Goal: Use online tool/utility: Utilize a website feature to perform a specific function

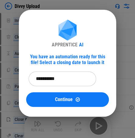
click at [69, 76] on input "**********" at bounding box center [60, 78] width 63 height 15
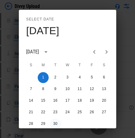
click at [54, 122] on button "30" at bounding box center [55, 123] width 11 height 11
type input "**********"
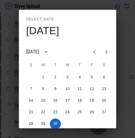
scroll to position [32, 0]
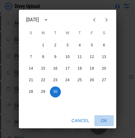
click at [72, 120] on button "OK" at bounding box center [103, 120] width 19 height 11
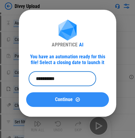
click at [72, 100] on div "Continue" at bounding box center [67, 98] width 68 height 5
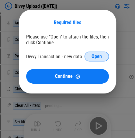
click at [72, 56] on span "Open" at bounding box center [97, 56] width 10 height 5
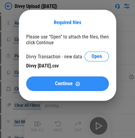
click at [72, 81] on img at bounding box center [77, 83] width 5 height 5
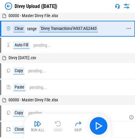
scroll to position [0, 0]
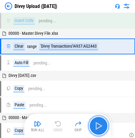
click at [72, 125] on img "button" at bounding box center [99, 126] width 10 height 10
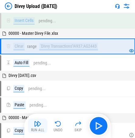
click at [42, 124] on button "Run All" at bounding box center [37, 125] width 19 height 15
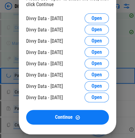
scroll to position [434, 0]
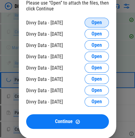
click at [72, 21] on span "Open" at bounding box center [97, 22] width 10 height 5
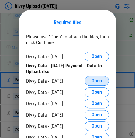
click at [72, 80] on span "Open" at bounding box center [97, 80] width 10 height 5
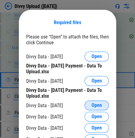
click at [72, 107] on span "Open" at bounding box center [97, 105] width 10 height 5
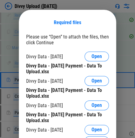
scroll to position [464, 0]
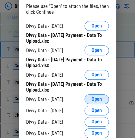
click at [72, 97] on span "Open" at bounding box center [97, 98] width 10 height 5
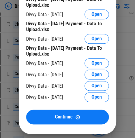
scroll to position [556, 0]
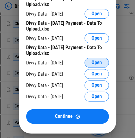
click at [72, 64] on span "Open" at bounding box center [97, 62] width 10 height 5
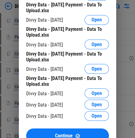
scroll to position [647, 0]
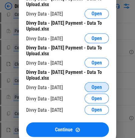
click at [72, 88] on span "Open" at bounding box center [97, 86] width 10 height 5
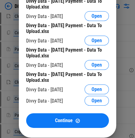
scroll to position [769, 0]
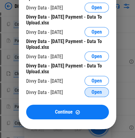
click at [72, 94] on span "Open" at bounding box center [97, 91] width 10 height 5
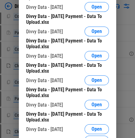
scroll to position [890, 0]
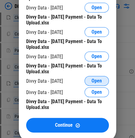
click at [72, 82] on span "Open" at bounding box center [97, 80] width 10 height 5
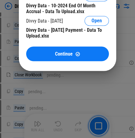
scroll to position [1104, 0]
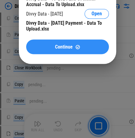
click at [72, 49] on img at bounding box center [77, 46] width 5 height 5
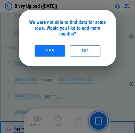
scroll to position [3106, 0]
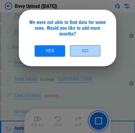
click at [72, 45] on button "No" at bounding box center [85, 50] width 30 height 11
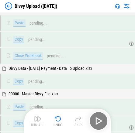
scroll to position [3490, 0]
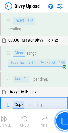
scroll to position [37, 0]
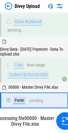
scroll to position [1431, 0]
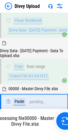
scroll to position [1564, 0]
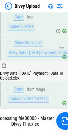
scroll to position [1696, 0]
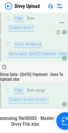
scroll to position [1828, 0]
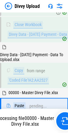
scroll to position [1961, 0]
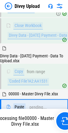
scroll to position [2093, 0]
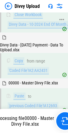
scroll to position [2378, 0]
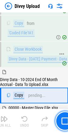
scroll to position [2191, 0]
